Goal: Task Accomplishment & Management: Complete application form

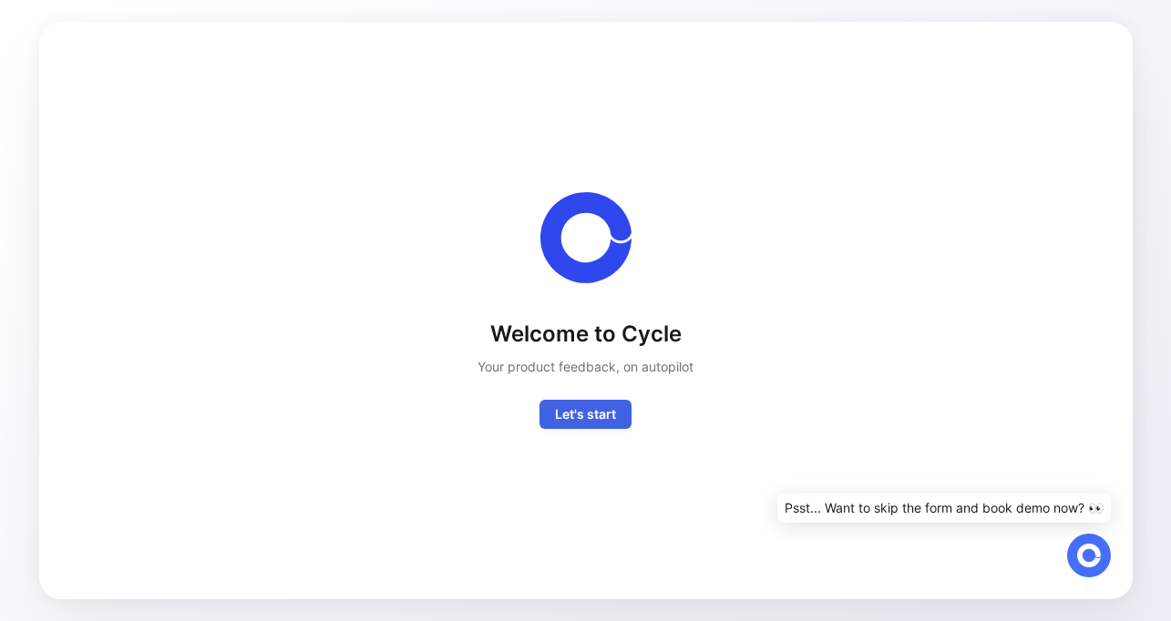
click at [606, 419] on span "Let's start" at bounding box center [585, 415] width 61 height 22
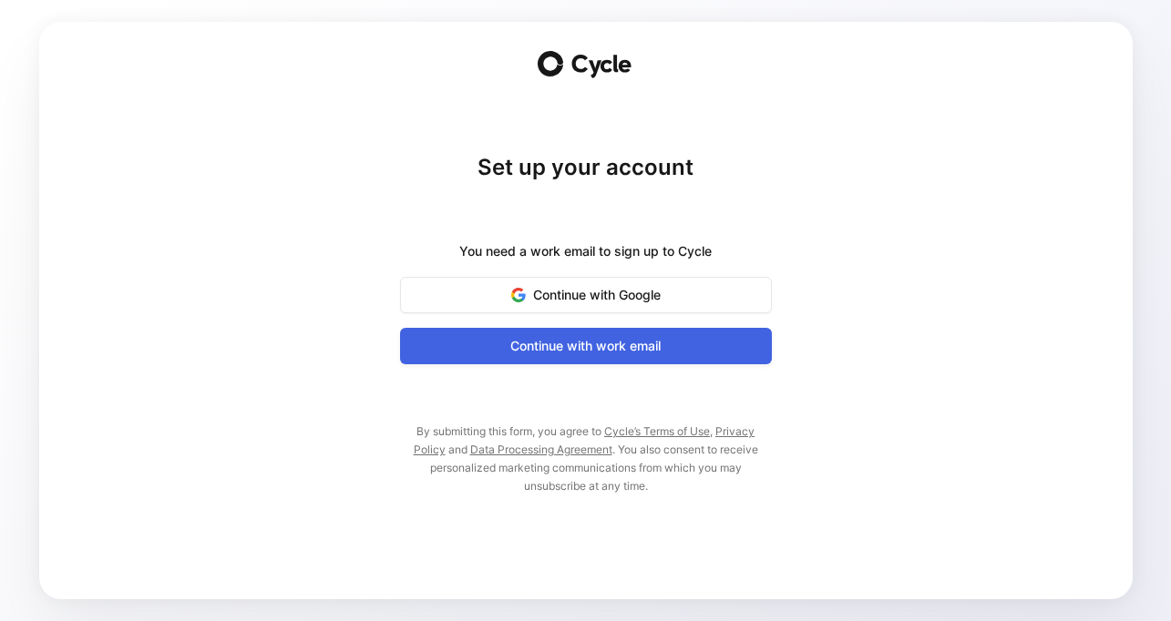
click at [613, 353] on span "Continue with work email" at bounding box center [586, 346] width 326 height 22
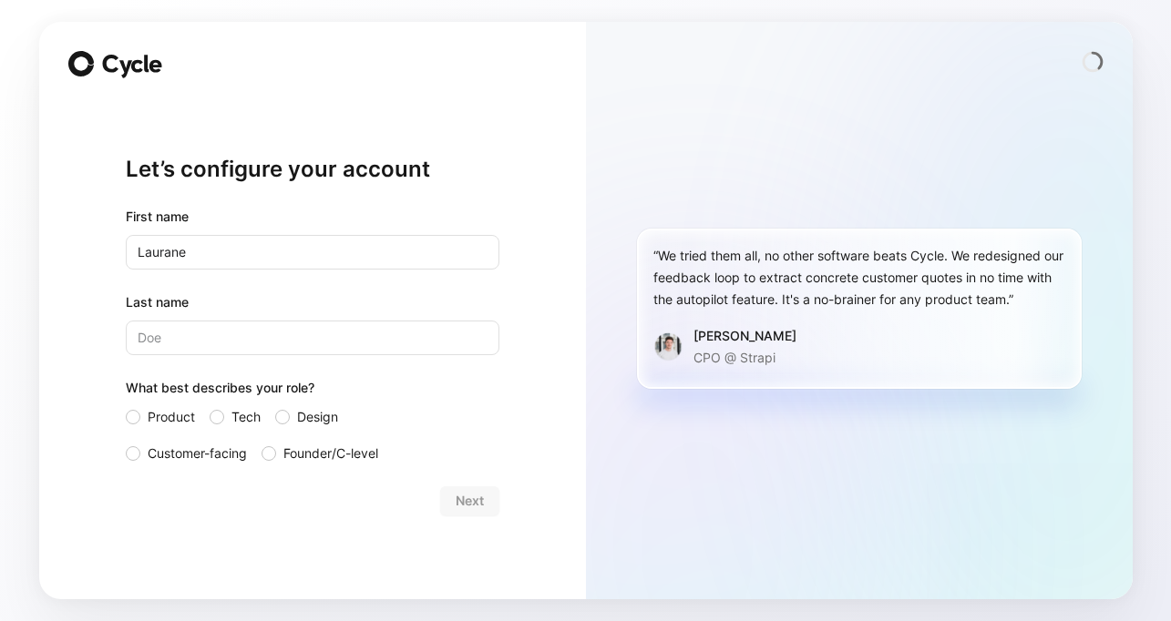
type input "Laurane"
click at [279, 337] on input "Last name" at bounding box center [312, 338] width 373 height 35
type input "Bindelle"
click at [246, 518] on div "Let’s configure your account First name [PERSON_NAME] Last name [PERSON_NAME] W…" at bounding box center [312, 335] width 373 height 470
click at [132, 413] on div at bounding box center [133, 417] width 15 height 15
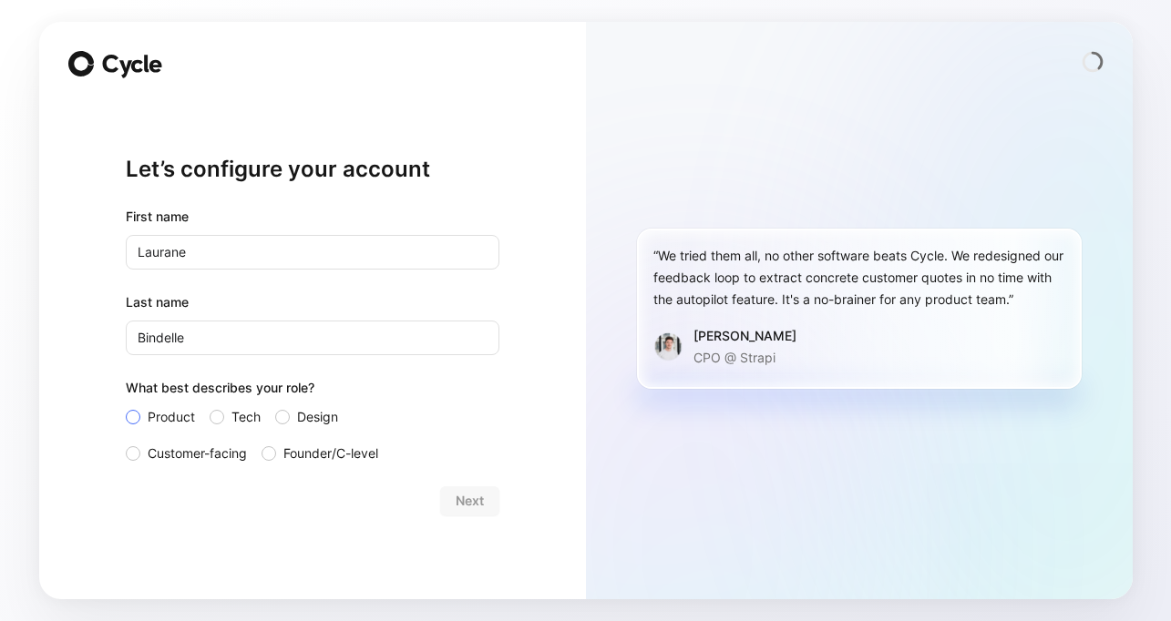
click at [126, 406] on input "Product" at bounding box center [126, 406] width 0 height 0
click at [230, 533] on div "Let’s configure your account First name [PERSON_NAME] Last name [PERSON_NAME] W…" at bounding box center [312, 335] width 373 height 470
click at [475, 504] on span "Next" at bounding box center [469, 501] width 28 height 22
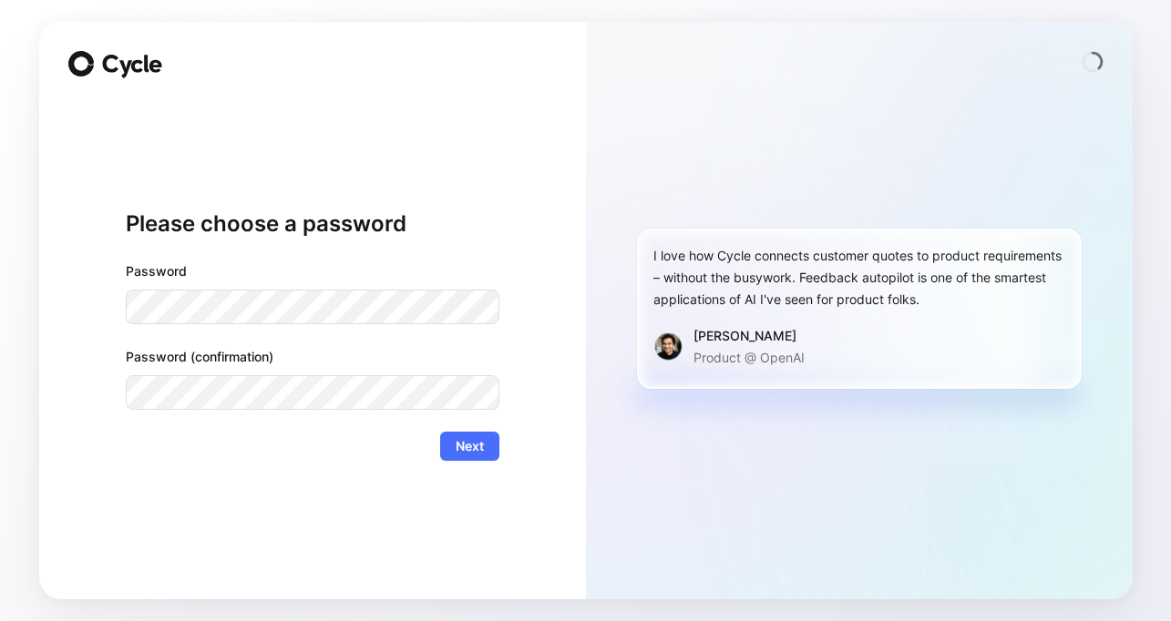
click at [278, 414] on form "Password Password (confirmation) Next" at bounding box center [312, 361] width 373 height 200
click at [474, 446] on span "Next" at bounding box center [469, 446] width 28 height 22
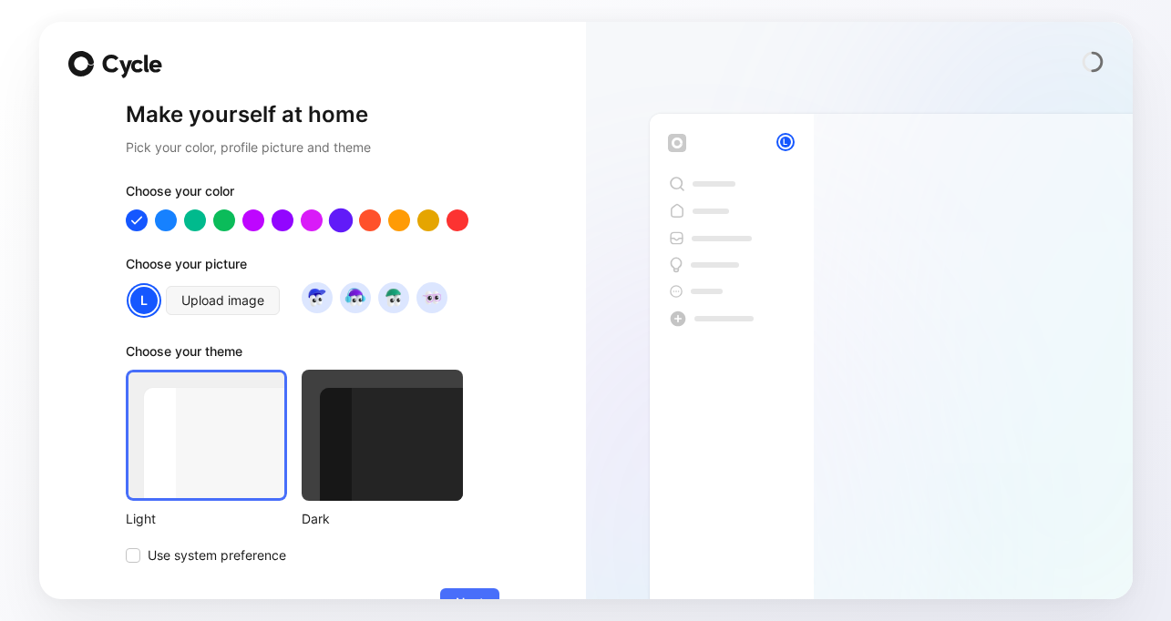
click at [337, 219] on div at bounding box center [340, 221] width 24 height 24
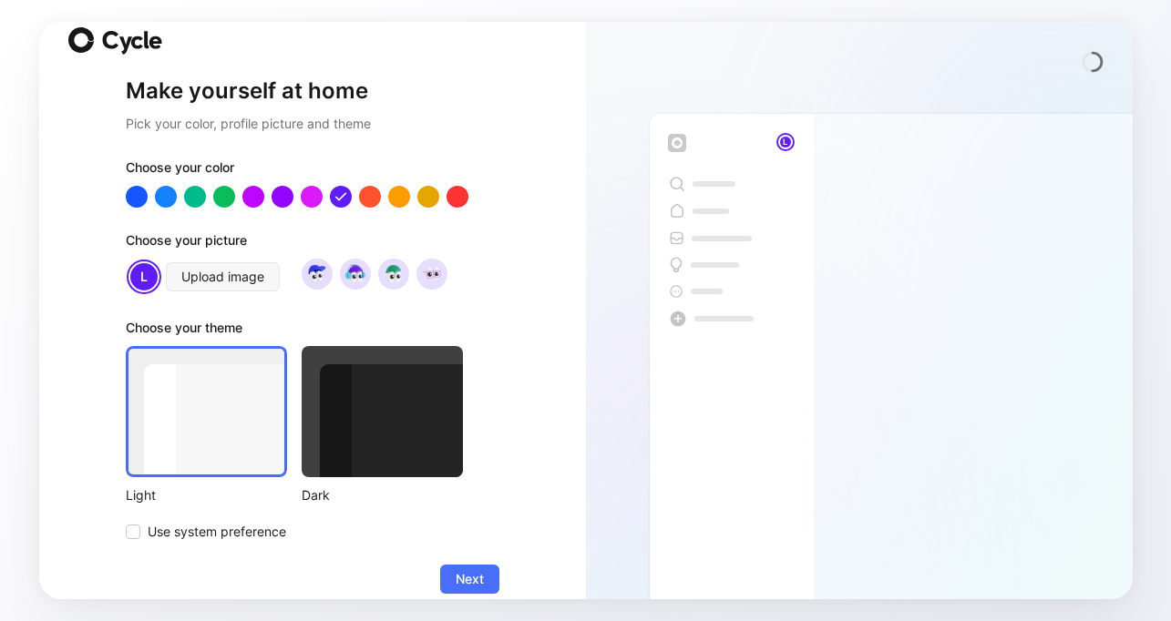
scroll to position [47, 0]
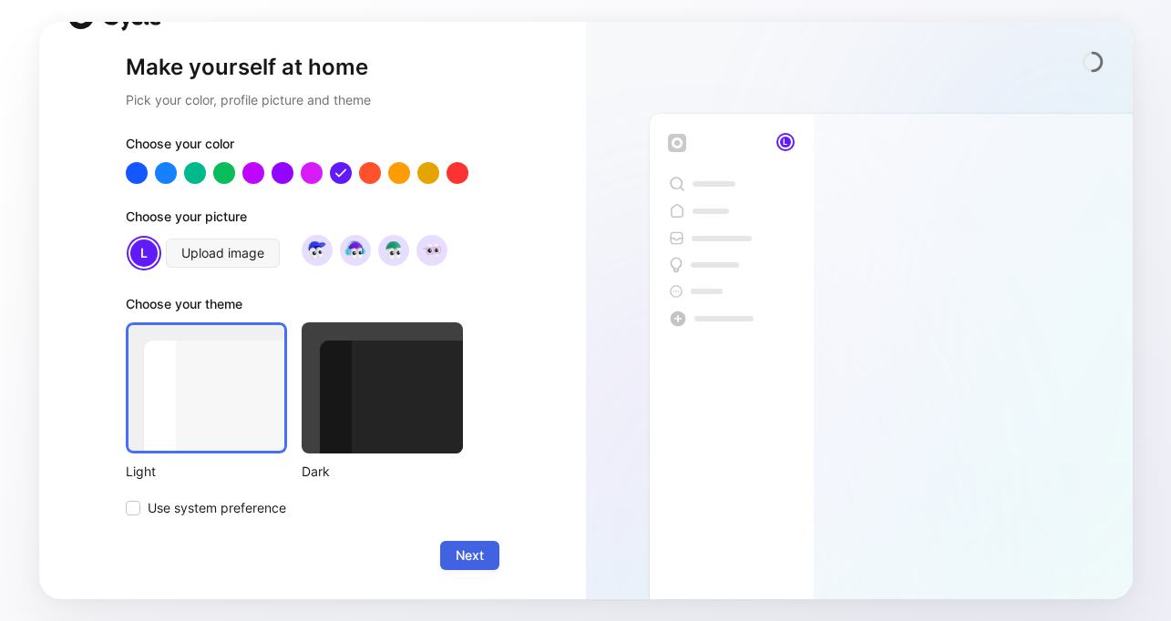
click at [485, 560] on button "Next" at bounding box center [469, 555] width 59 height 29
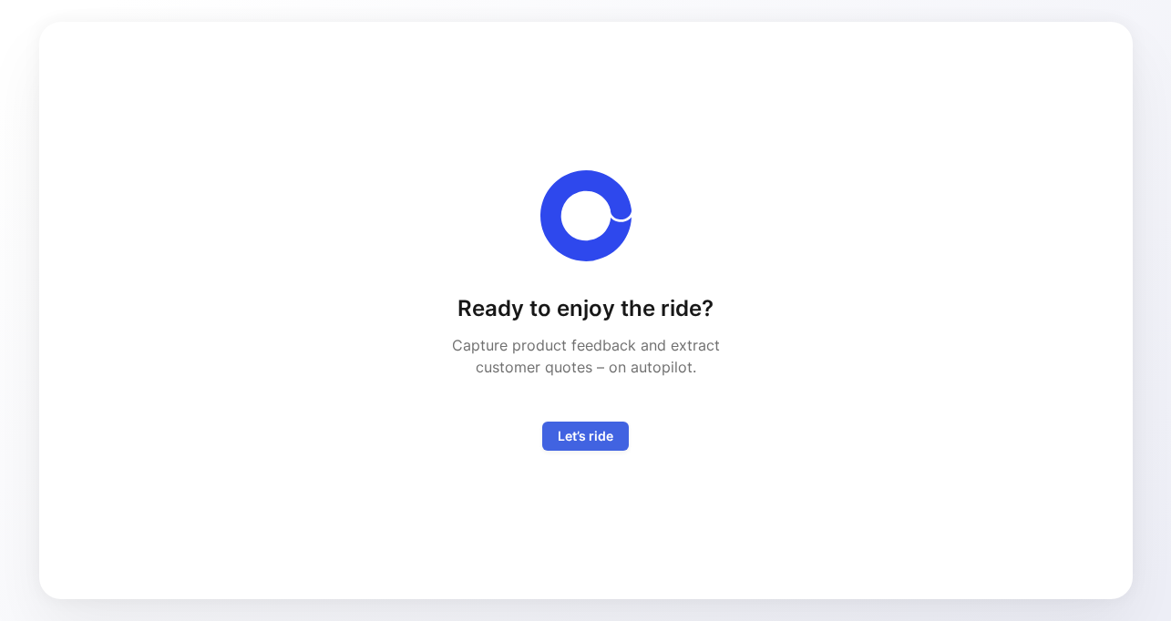
click at [591, 437] on span "Let’s ride" at bounding box center [586, 436] width 56 height 22
